Goal: Information Seeking & Learning: Learn about a topic

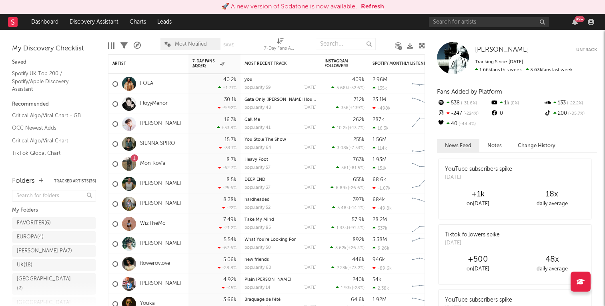
click at [365, 10] on button "Refresh" at bounding box center [372, 7] width 23 height 10
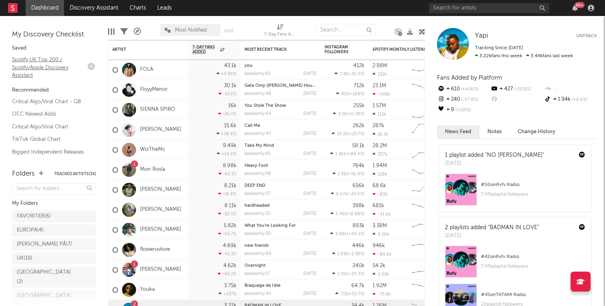
click at [44, 55] on link "Spotify UK Top 200 / Spotify/Apple Discovery Assistant" at bounding box center [50, 67] width 76 height 24
click at [89, 7] on link "Discovery Assistant" at bounding box center [94, 8] width 60 height 16
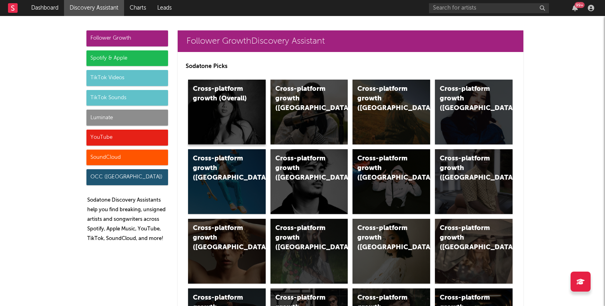
click at [216, 131] on div "Cross-platform growth (Overall)" at bounding box center [227, 112] width 78 height 65
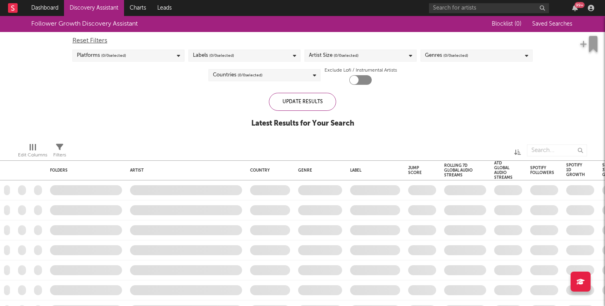
checkbox input "true"
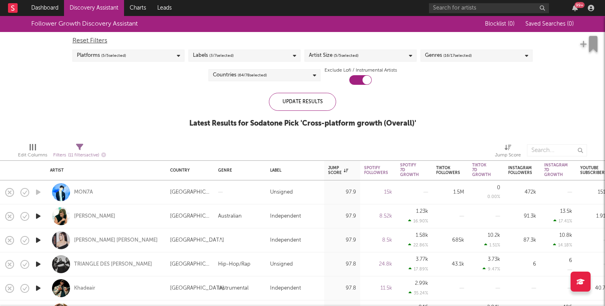
click at [249, 74] on span "( 64 / 78 selected)" at bounding box center [252, 75] width 29 height 10
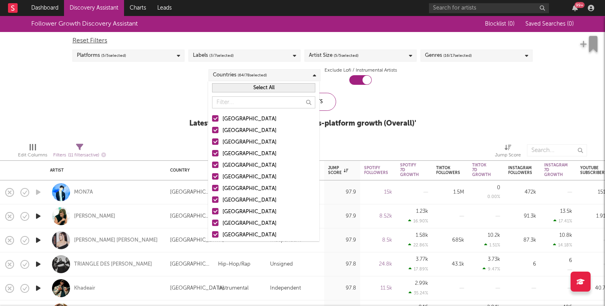
click at [244, 85] on button "Select All" at bounding box center [263, 87] width 103 height 9
click at [244, 85] on button "Deselect All" at bounding box center [263, 87] width 103 height 9
click at [232, 117] on div "United States" at bounding box center [269, 120] width 93 height 10
click at [212, 117] on input "United States" at bounding box center [212, 120] width 0 height 10
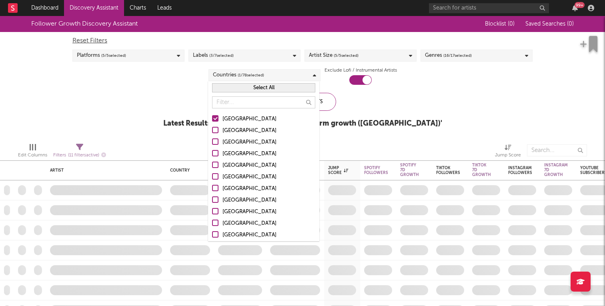
click at [231, 144] on div "Canada" at bounding box center [269, 143] width 93 height 10
click at [212, 144] on input "Canada" at bounding box center [212, 143] width 0 height 10
click at [231, 155] on div "[GEOGRAPHIC_DATA]" at bounding box center [269, 154] width 93 height 10
click at [212, 155] on input "[GEOGRAPHIC_DATA]" at bounding box center [212, 154] width 0 height 10
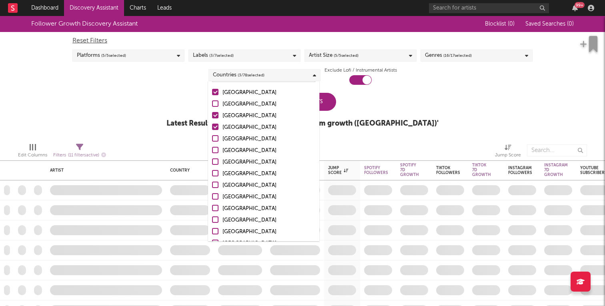
scroll to position [27, 0]
click at [233, 162] on div "France" at bounding box center [269, 162] width 93 height 10
click at [212, 162] on input "France" at bounding box center [212, 162] width 0 height 10
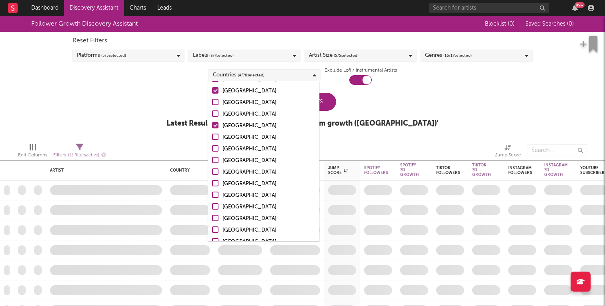
scroll to position [70, 0]
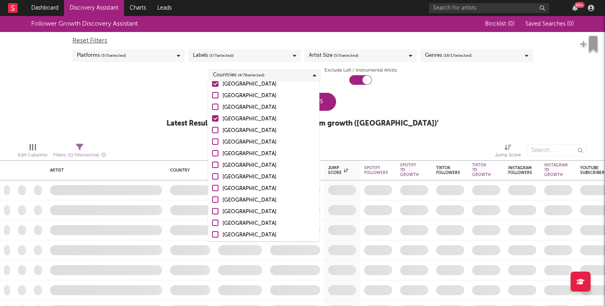
click at [235, 234] on div "Sweden" at bounding box center [269, 236] width 93 height 10
click at [212, 234] on input "Sweden" at bounding box center [212, 236] width 0 height 10
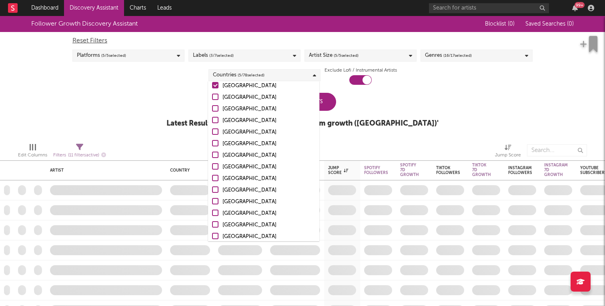
scroll to position [224, 0]
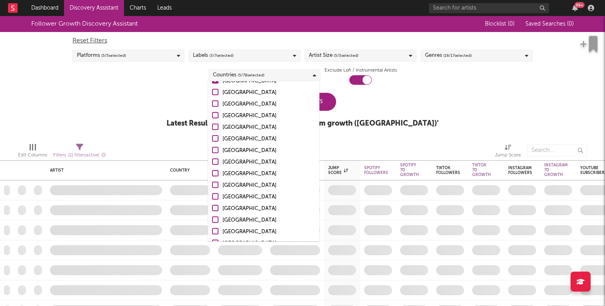
click at [231, 177] on div "Denmark" at bounding box center [269, 174] width 93 height 10
click at [212, 177] on input "Denmark" at bounding box center [212, 174] width 0 height 10
click at [158, 115] on div "Follower Growth Discovery Assistant Blocklist ( 0 ) Saved Searches ( 0 ) Reset …" at bounding box center [302, 76] width 605 height 121
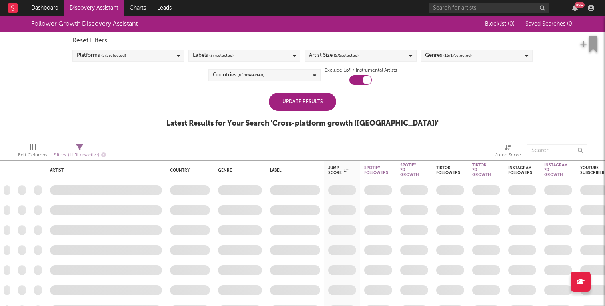
click at [290, 95] on div "Update Results" at bounding box center [302, 102] width 67 height 18
click at [299, 107] on div "Update Results" at bounding box center [302, 102] width 67 height 18
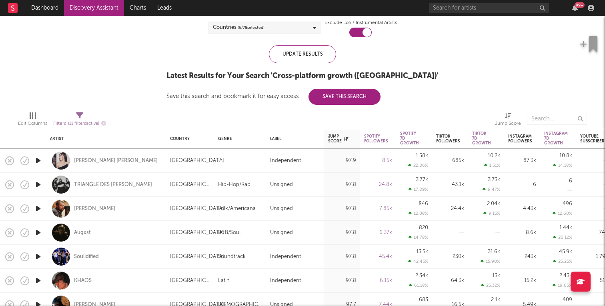
click at [35, 162] on icon "button" at bounding box center [38, 161] width 8 height 10
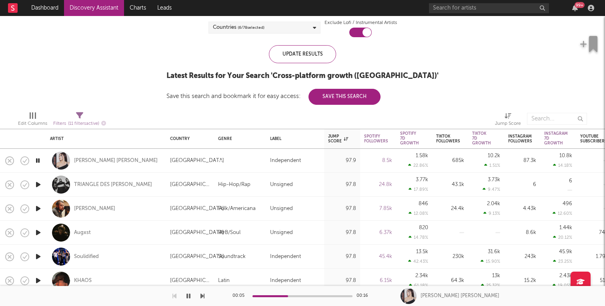
click at [39, 159] on icon "button" at bounding box center [38, 161] width 8 height 10
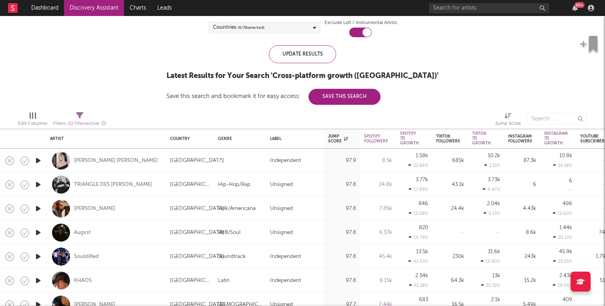
click at [36, 186] on icon "button" at bounding box center [38, 185] width 8 height 10
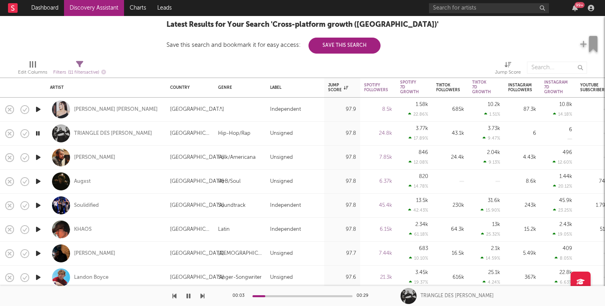
click at [38, 161] on icon "button" at bounding box center [38, 158] width 8 height 10
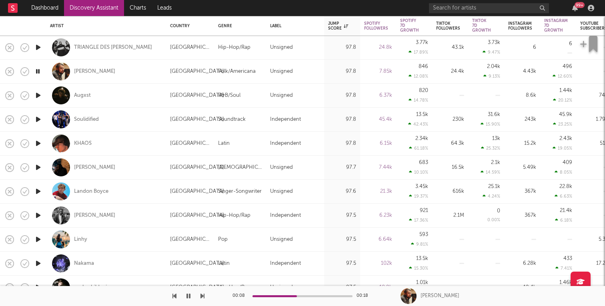
click at [38, 239] on icon "button" at bounding box center [38, 240] width 8 height 10
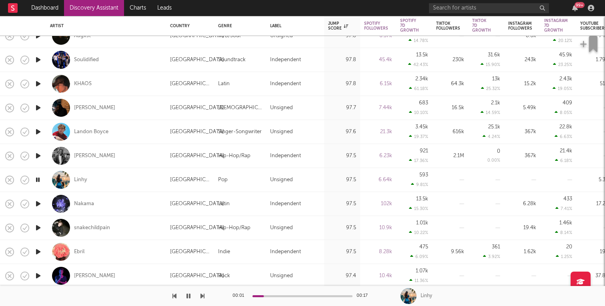
click at [39, 205] on icon "button" at bounding box center [38, 204] width 8 height 10
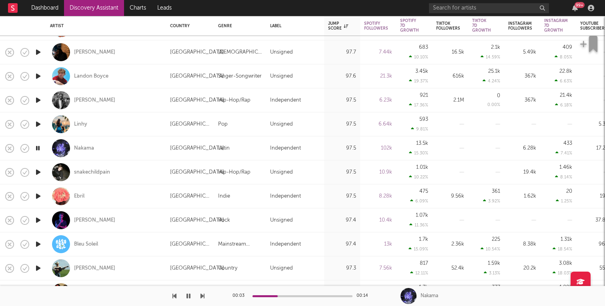
click at [38, 173] on icon "button" at bounding box center [38, 172] width 8 height 10
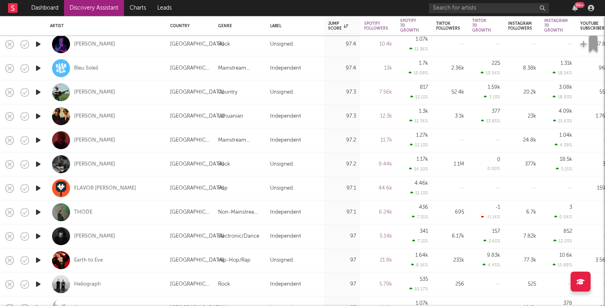
click at [40, 213] on icon "button" at bounding box center [38, 212] width 8 height 10
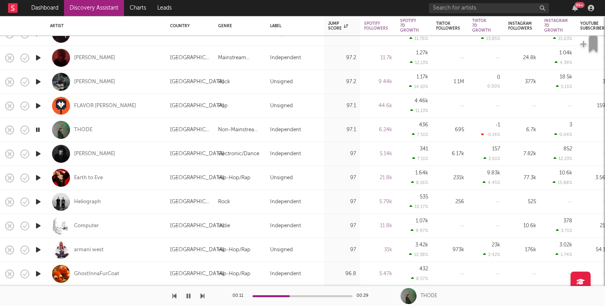
click at [39, 129] on icon "button" at bounding box center [38, 130] width 8 height 10
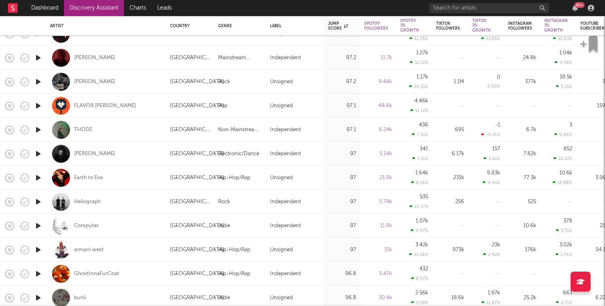
click at [37, 156] on icon "button" at bounding box center [38, 154] width 8 height 10
click at [37, 177] on icon "button" at bounding box center [38, 178] width 8 height 10
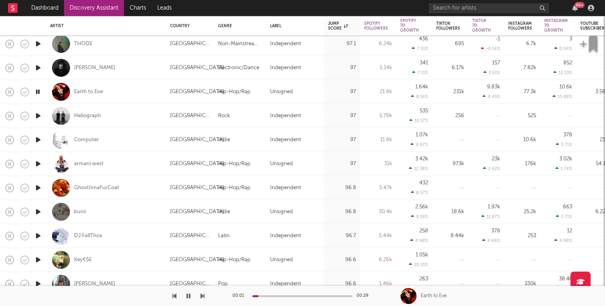
click at [35, 167] on icon "button" at bounding box center [38, 164] width 8 height 10
click at [74, 165] on div "armani west" at bounding box center [89, 164] width 30 height 7
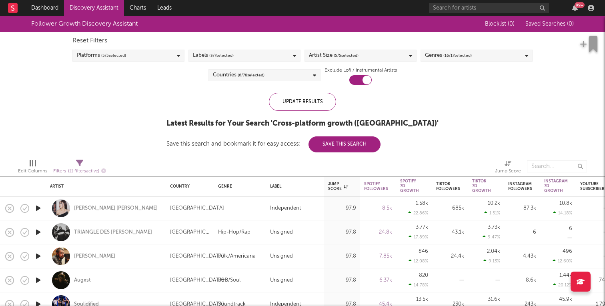
click at [83, 5] on link "Discovery Assistant" at bounding box center [94, 8] width 60 height 16
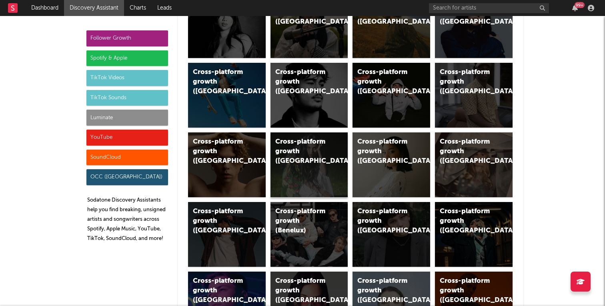
scroll to position [90, 0]
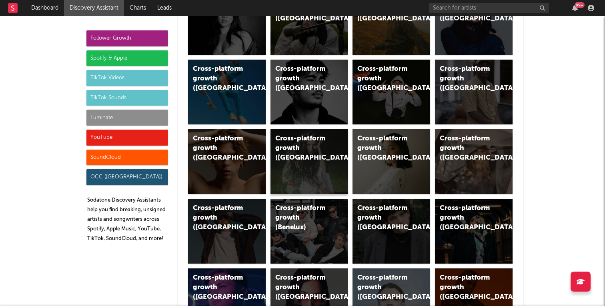
click at [291, 170] on div "Cross-platform growth (Sweden)" at bounding box center [310, 161] width 78 height 65
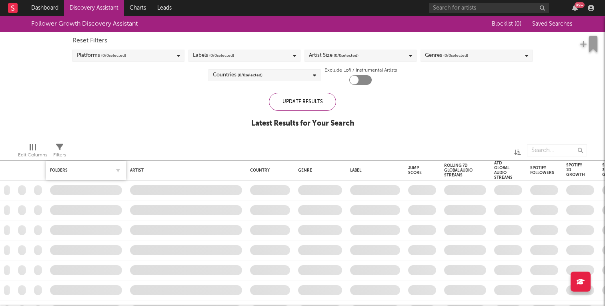
checkbox input "true"
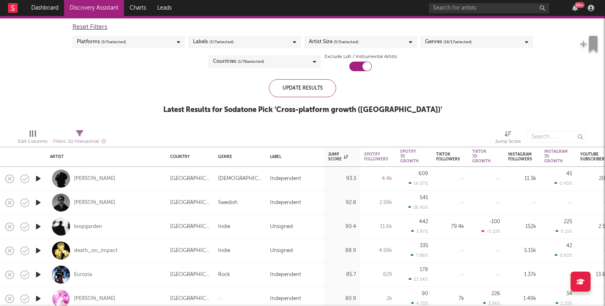
click at [40, 177] on icon "button" at bounding box center [38, 179] width 8 height 10
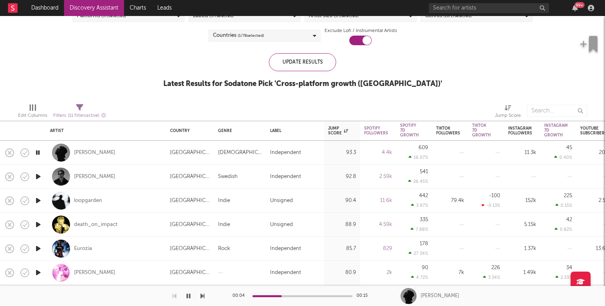
click at [36, 155] on icon "button" at bounding box center [38, 153] width 8 height 10
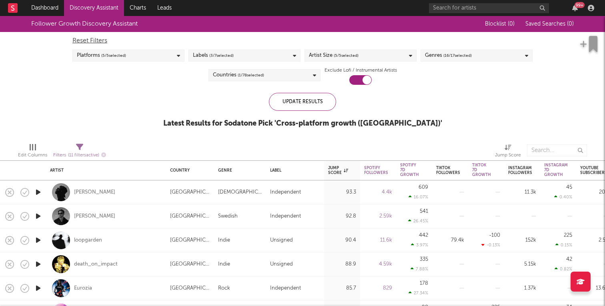
click at [81, 2] on link "Discovery Assistant" at bounding box center [94, 8] width 60 height 16
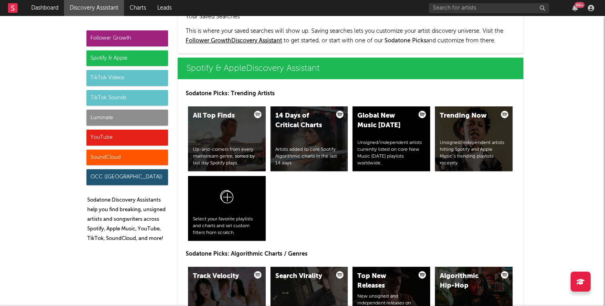
scroll to position [778, 0]
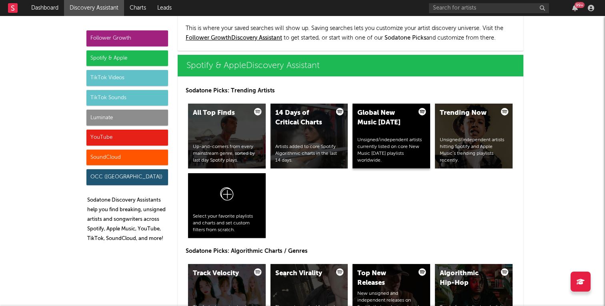
click at [370, 122] on div "Global New Music Friday" at bounding box center [385, 118] width 54 height 19
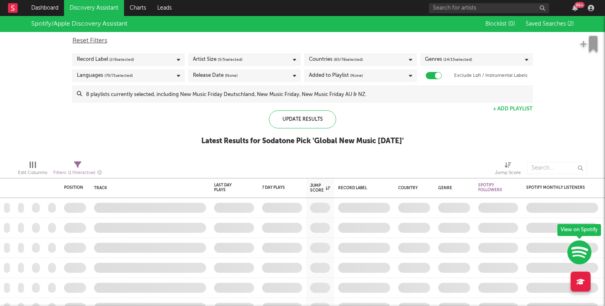
checkbox input "true"
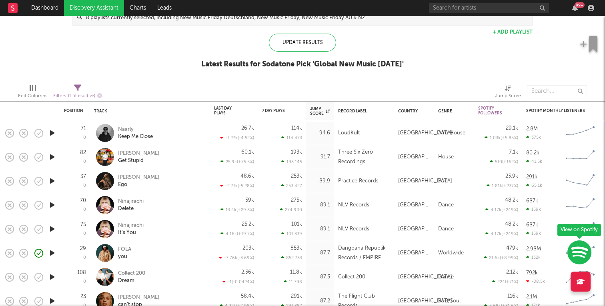
click at [51, 180] on icon "button" at bounding box center [52, 181] width 8 height 10
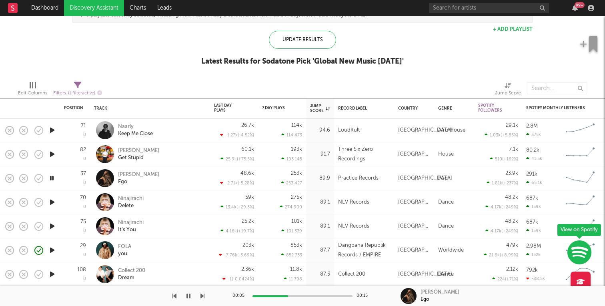
click at [52, 251] on icon "button" at bounding box center [52, 250] width 8 height 10
click at [123, 246] on div "FOLA" at bounding box center [124, 246] width 13 height 7
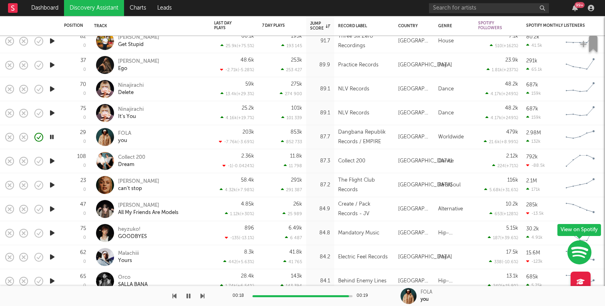
click at [51, 189] on icon "button" at bounding box center [52, 185] width 8 height 10
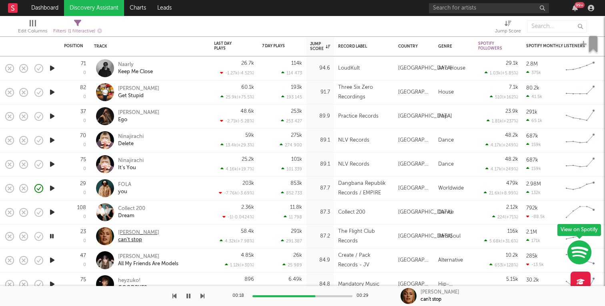
click at [130, 237] on div "can't stop" at bounding box center [138, 240] width 41 height 7
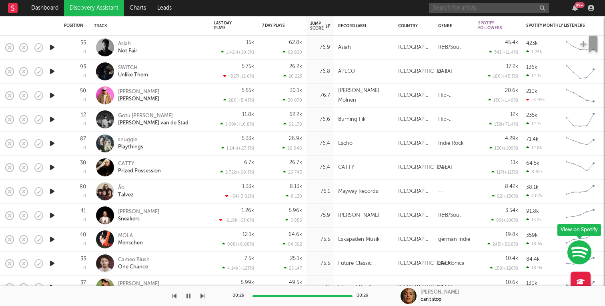
click at [452, 11] on input "text" at bounding box center [489, 8] width 120 height 10
click at [79, 3] on link "Discovery Assistant" at bounding box center [94, 8] width 60 height 16
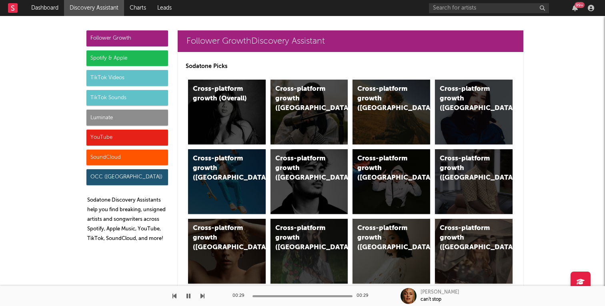
click at [113, 53] on div "Spotify & Apple" at bounding box center [127, 58] width 82 height 16
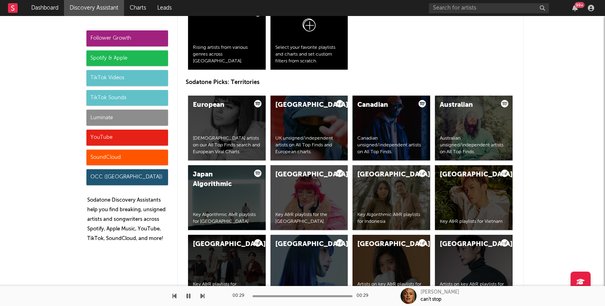
scroll to position [1359, 0]
click at [302, 122] on div "United Kingdom UK unsigned/independent artists on All Top Finds and European ch…" at bounding box center [310, 127] width 78 height 65
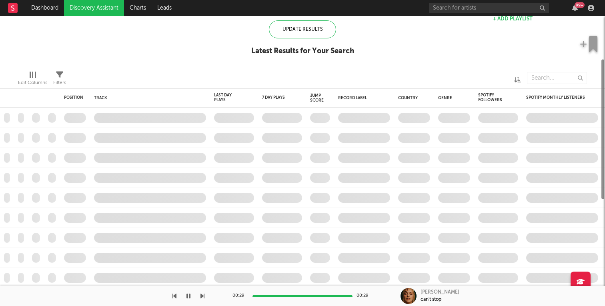
checkbox input "true"
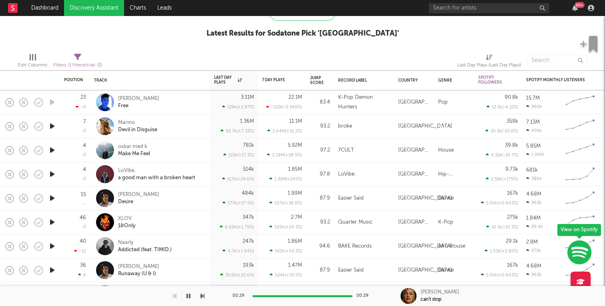
click at [53, 126] on icon "button" at bounding box center [52, 126] width 8 height 10
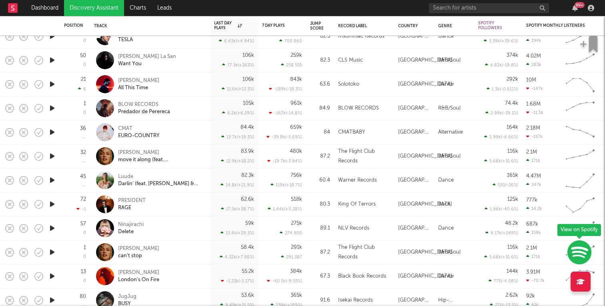
click at [54, 251] on icon "button" at bounding box center [52, 252] width 8 height 10
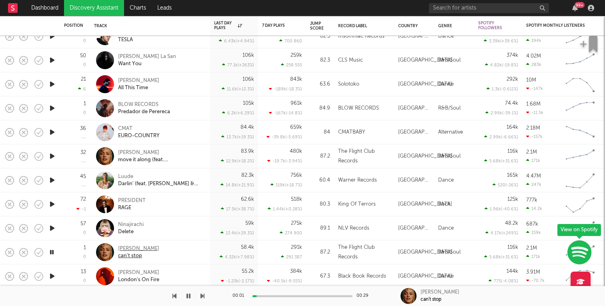
click at [142, 247] on div "[PERSON_NAME]" at bounding box center [138, 248] width 41 height 7
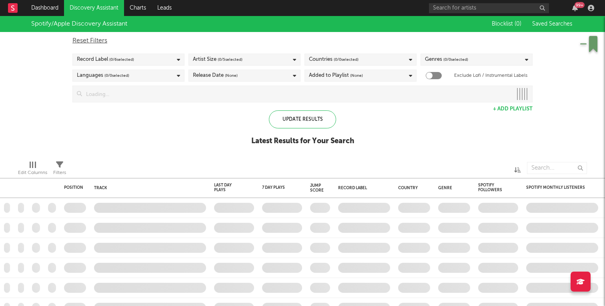
checkbox input "true"
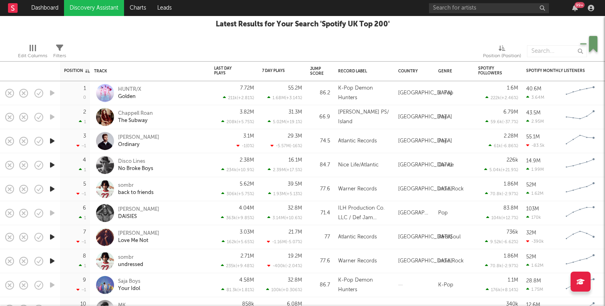
click at [54, 164] on icon "button" at bounding box center [52, 165] width 8 height 10
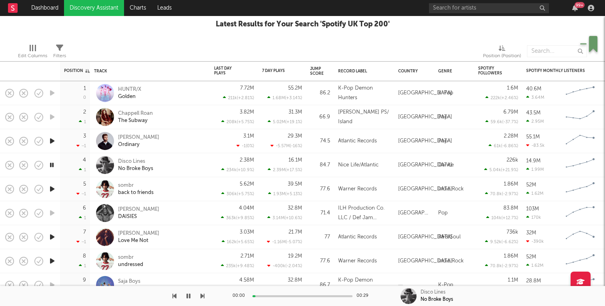
click at [54, 164] on icon "button" at bounding box center [52, 165] width 8 height 10
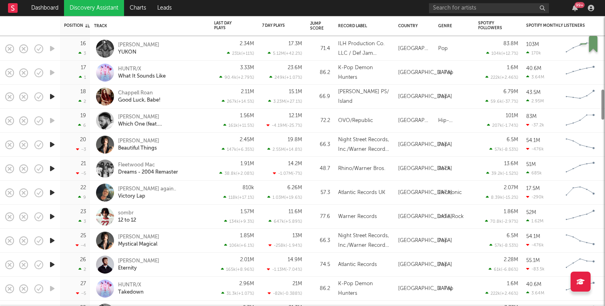
click at [53, 165] on icon "button" at bounding box center [52, 169] width 8 height 10
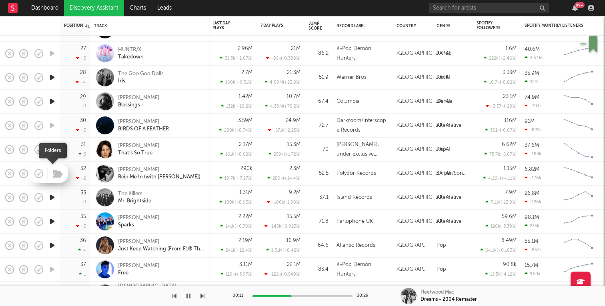
click at [50, 175] on span at bounding box center [57, 174] width 14 height 14
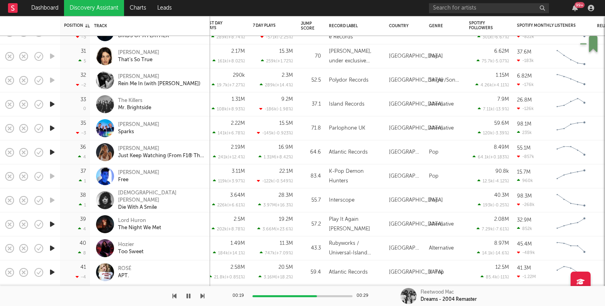
click at [50, 223] on icon "button" at bounding box center [52, 224] width 8 height 10
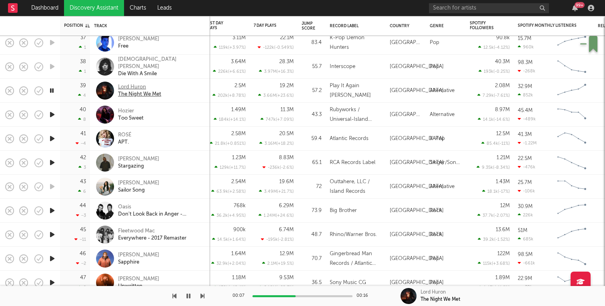
click at [123, 86] on div "Lord Huron" at bounding box center [139, 87] width 43 height 7
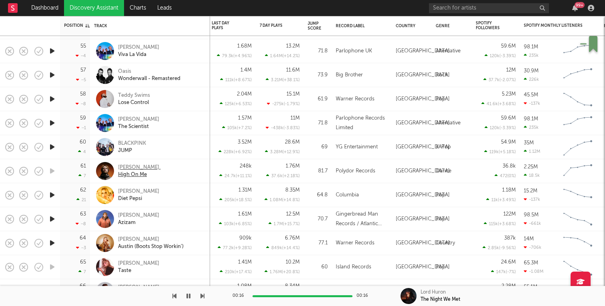
click at [119, 169] on div "Rossi." at bounding box center [139, 167] width 42 height 7
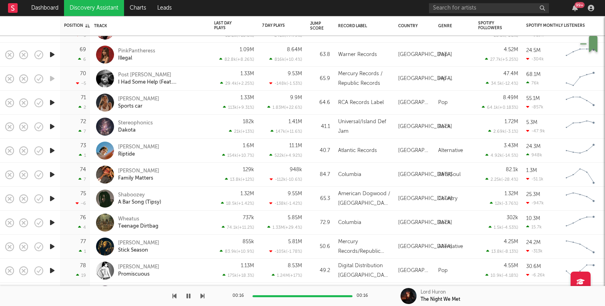
click at [56, 127] on icon "button" at bounding box center [52, 127] width 8 height 10
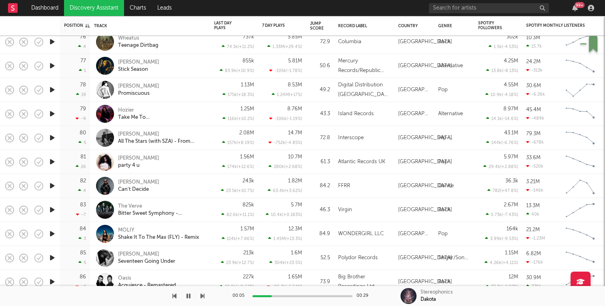
click at [51, 184] on icon "button" at bounding box center [52, 186] width 8 height 10
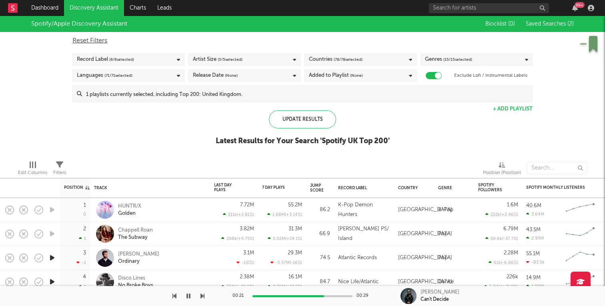
click at [10, 5] on rect at bounding box center [13, 8] width 10 height 10
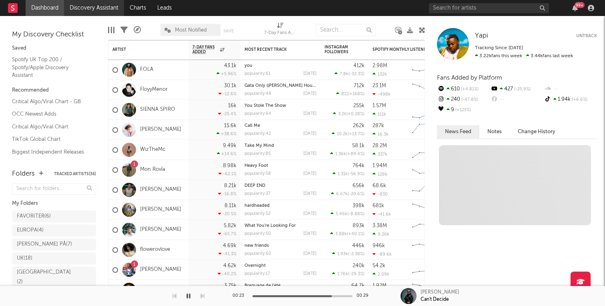
click at [82, 8] on link "Discovery Assistant" at bounding box center [94, 8] width 60 height 16
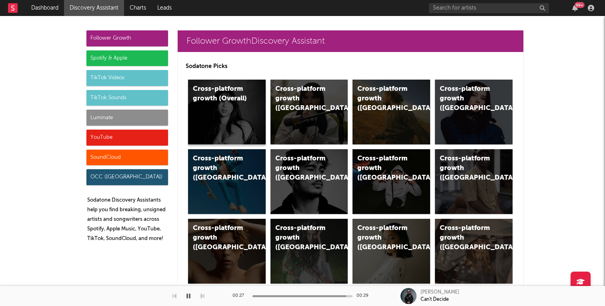
click at [221, 110] on div "Cross-platform growth (Overall)" at bounding box center [227, 112] width 78 height 65
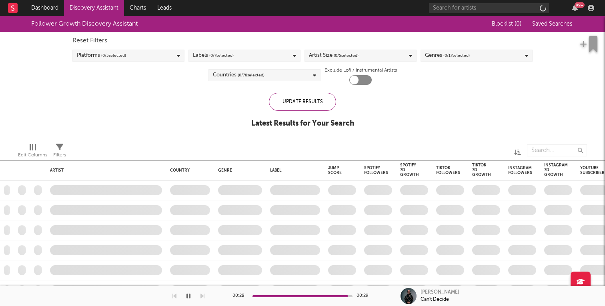
checkbox input "true"
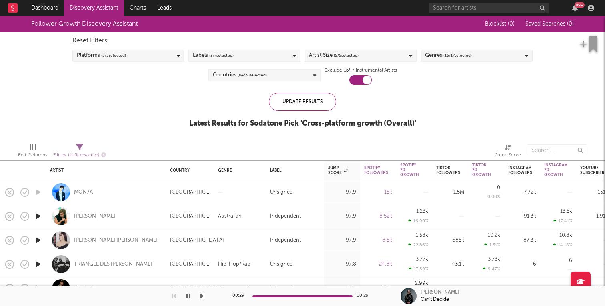
click at [246, 68] on div "Reset Filters Platforms ( 5 / 5 selected) Labels ( 3 / 7 selected) Artist Size …" at bounding box center [302, 58] width 469 height 53
click at [246, 73] on span "( 64 / 78 selected)" at bounding box center [252, 75] width 29 height 10
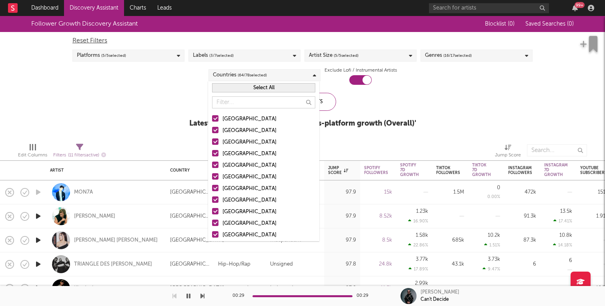
click at [268, 85] on button "Select All" at bounding box center [263, 87] width 103 height 9
click at [268, 86] on button "Deselect All" at bounding box center [263, 87] width 103 height 9
click at [235, 121] on div "United States" at bounding box center [269, 120] width 93 height 10
click at [212, 121] on input "United States" at bounding box center [212, 120] width 0 height 10
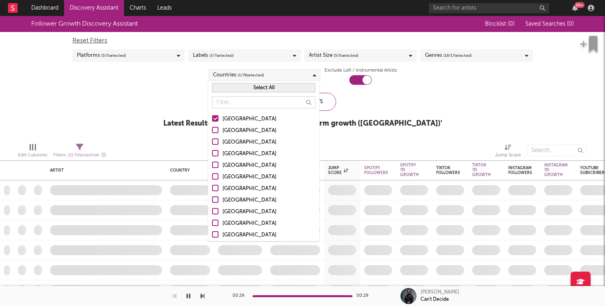
click at [232, 143] on div "Canada" at bounding box center [269, 143] width 93 height 10
click at [212, 143] on input "Canada" at bounding box center [212, 143] width 0 height 10
click at [232, 156] on div "[GEOGRAPHIC_DATA]" at bounding box center [269, 154] width 93 height 10
click at [212, 156] on input "[GEOGRAPHIC_DATA]" at bounding box center [212, 154] width 0 height 10
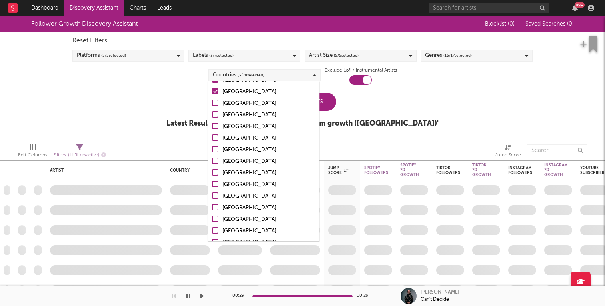
scroll to position [63, 0]
click at [227, 127] on div "France" at bounding box center [269, 126] width 93 height 10
click at [212, 127] on input "France" at bounding box center [212, 126] width 0 height 10
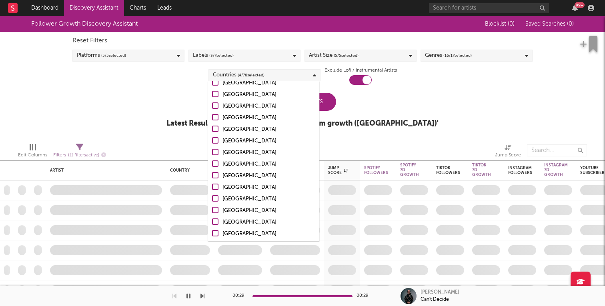
click at [233, 200] on div "Denmark" at bounding box center [269, 200] width 93 height 10
click at [212, 200] on input "Denmark" at bounding box center [212, 200] width 0 height 10
click at [232, 107] on div "Sweden" at bounding box center [269, 108] width 93 height 10
click at [212, 107] on input "Sweden" at bounding box center [212, 108] width 0 height 10
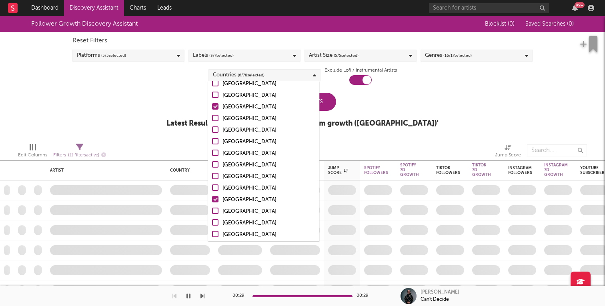
click at [379, 105] on div "Update Results Latest Results for Your Search ' Cross-platform growth (US) '" at bounding box center [303, 115] width 272 height 44
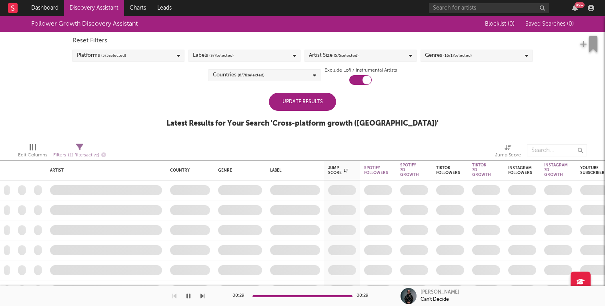
click at [303, 105] on div "Update Results" at bounding box center [302, 102] width 67 height 18
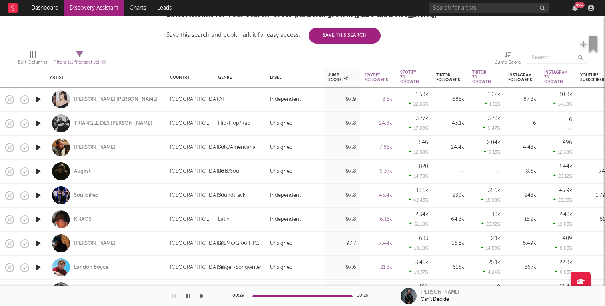
click at [38, 267] on icon "button" at bounding box center [38, 268] width 8 height 10
click at [84, 266] on div "Landon Boyce" at bounding box center [91, 267] width 34 height 7
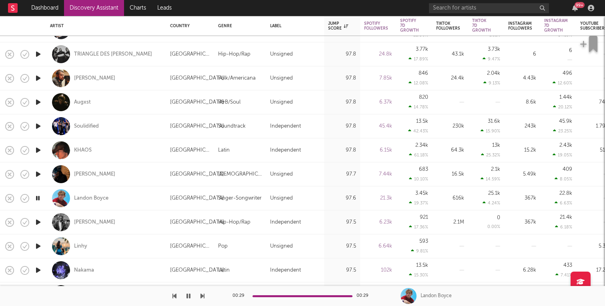
click at [35, 221] on icon "button" at bounding box center [38, 222] width 8 height 10
click at [84, 222] on div "Cameron Goode" at bounding box center [94, 222] width 41 height 7
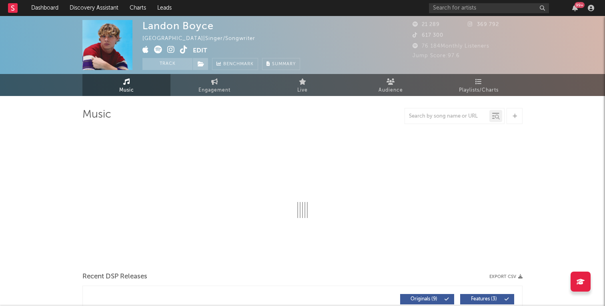
select select "6m"
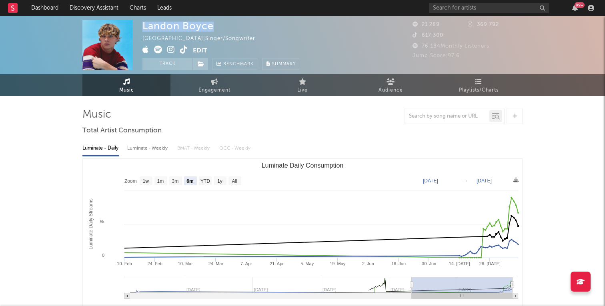
drag, startPoint x: 216, startPoint y: 27, endPoint x: 142, endPoint y: 26, distance: 74.5
click at [142, 26] on div "Landon Boyce United States | Singer/Songwriter Edit Track Benchmark Summary 21 …" at bounding box center [302, 45] width 605 height 58
click at [159, 50] on icon at bounding box center [158, 50] width 8 height 8
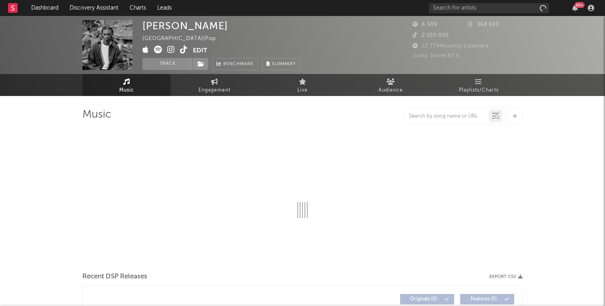
select select "6m"
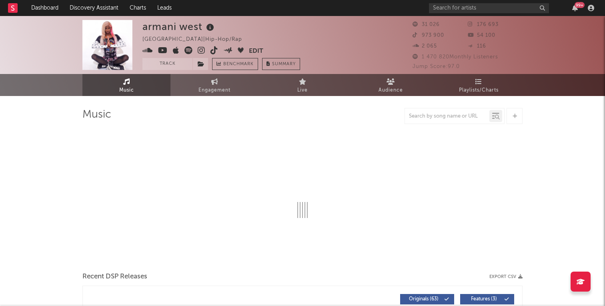
select select "6m"
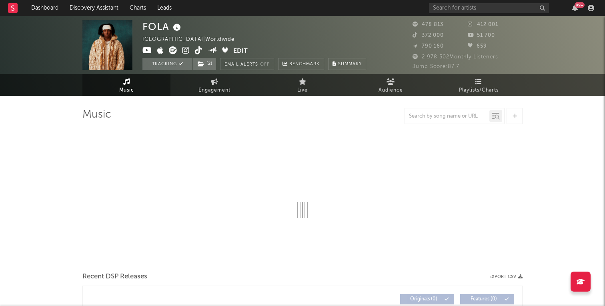
select select "6m"
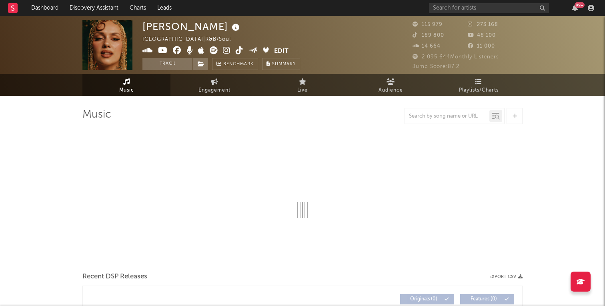
select select "6m"
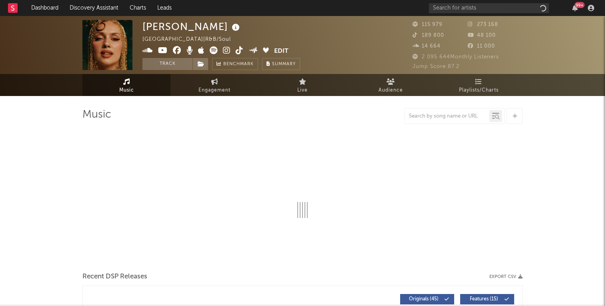
select select "6m"
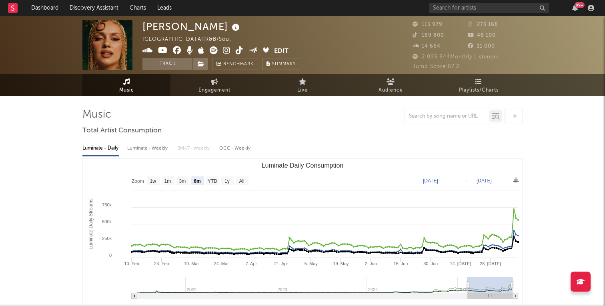
click at [213, 51] on icon at bounding box center [214, 50] width 8 height 8
